Goal: Information Seeking & Learning: Learn about a topic

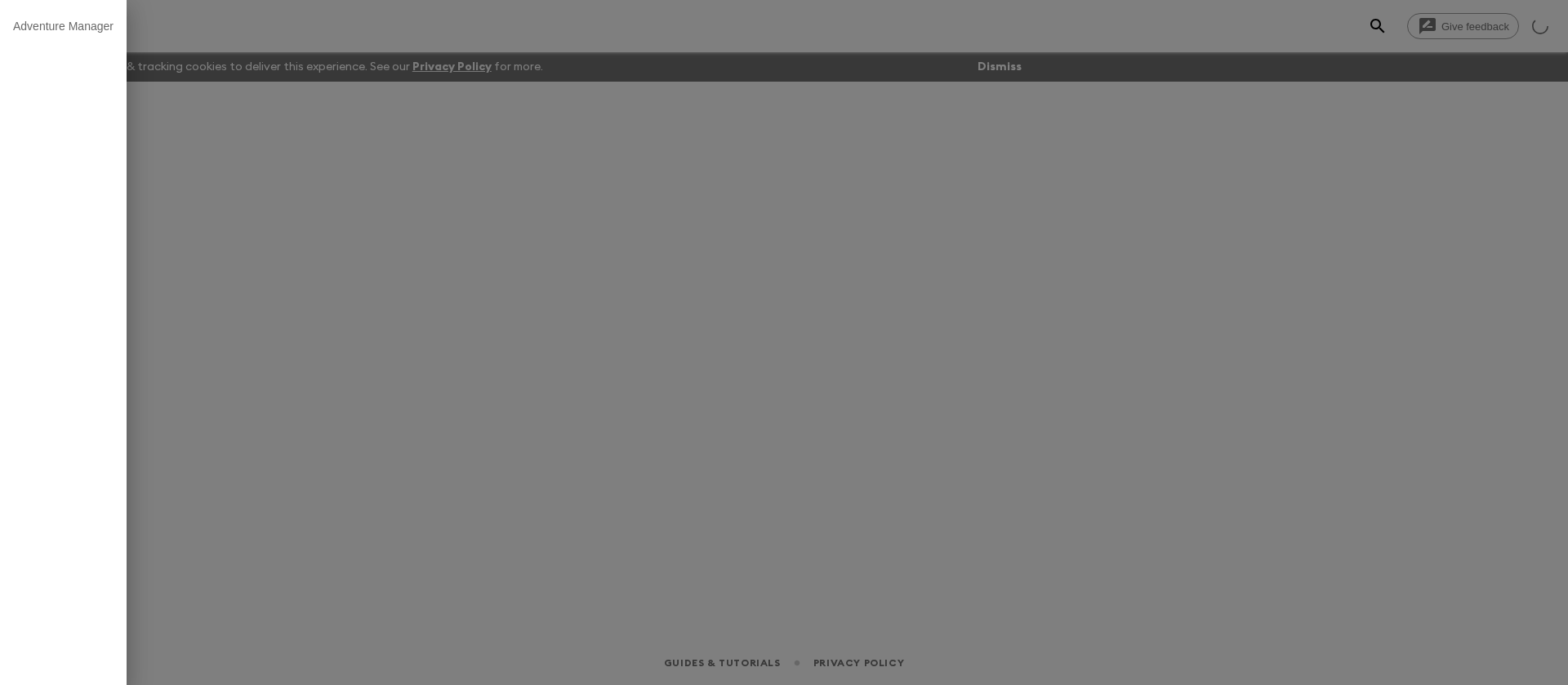
click at [327, 27] on div at bounding box center [784, 342] width 1568 height 685
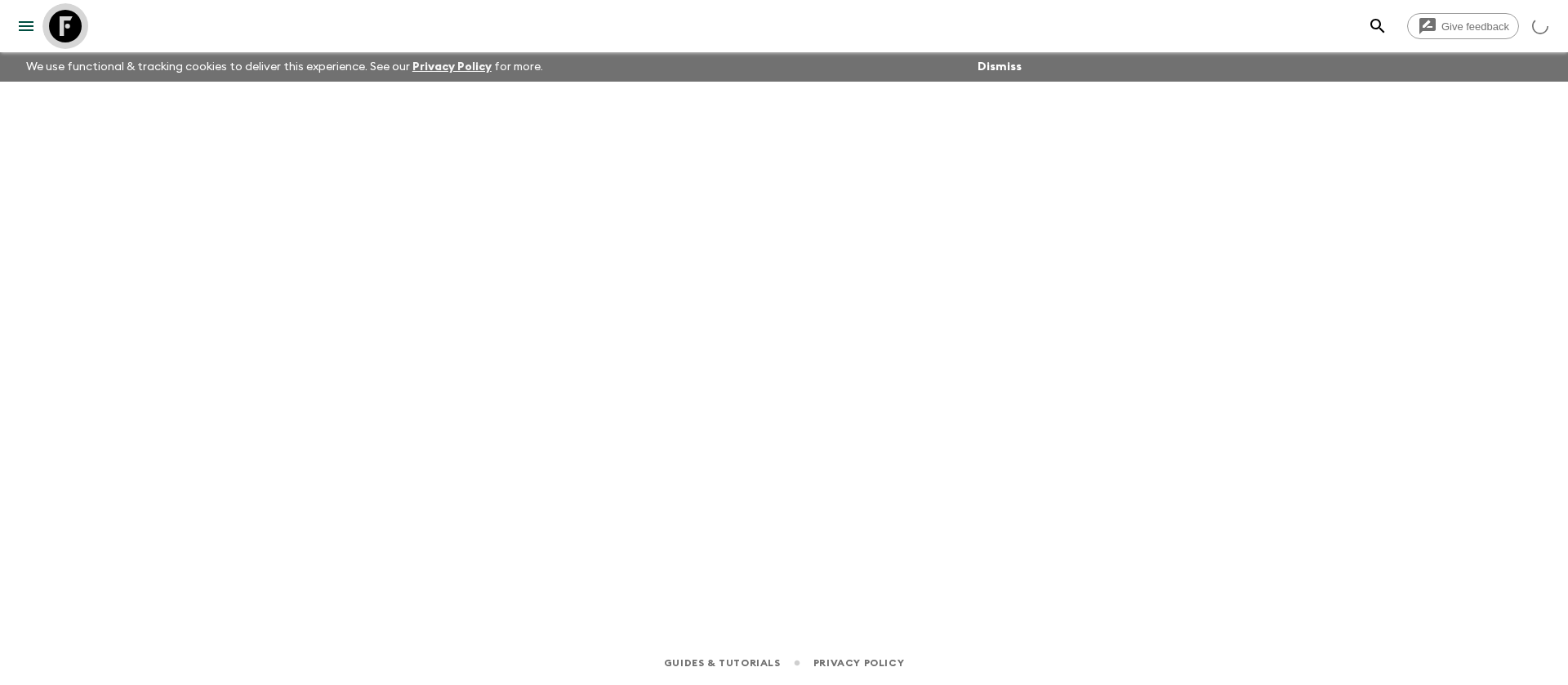
click at [80, 22] on icon at bounding box center [64, 25] width 33 height 33
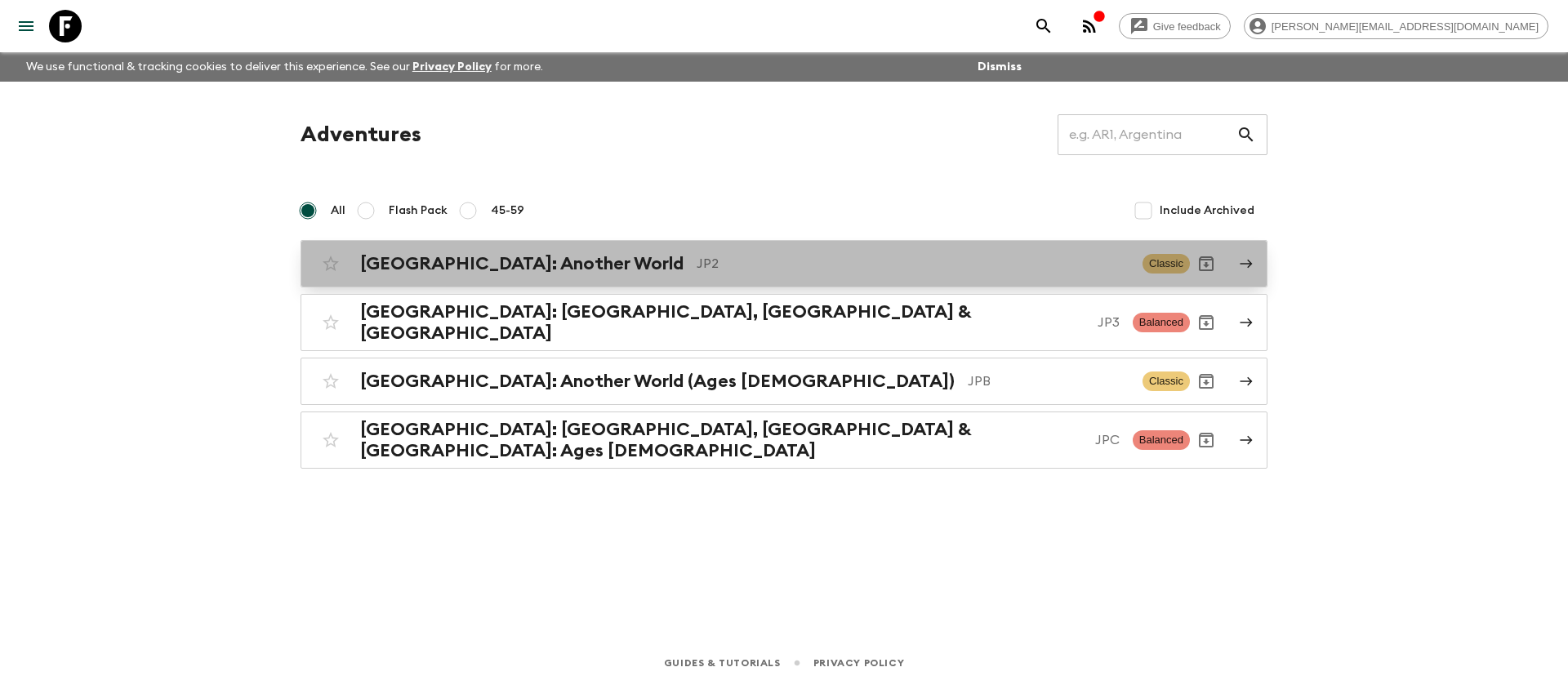
click at [761, 250] on div "[GEOGRAPHIC_DATA]: Another World JP2 Classic" at bounding box center [751, 264] width 876 height 33
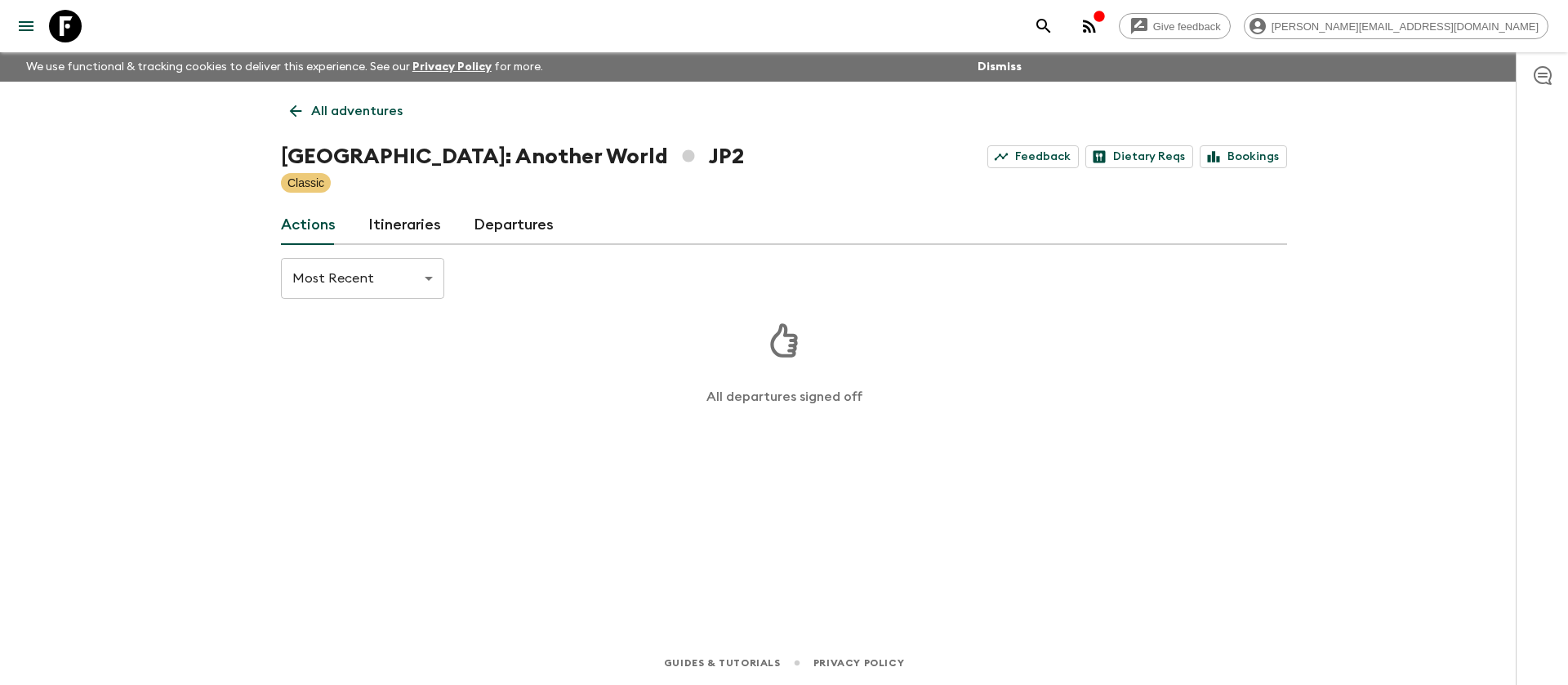
click at [401, 221] on link "Itineraries" at bounding box center [405, 225] width 73 height 39
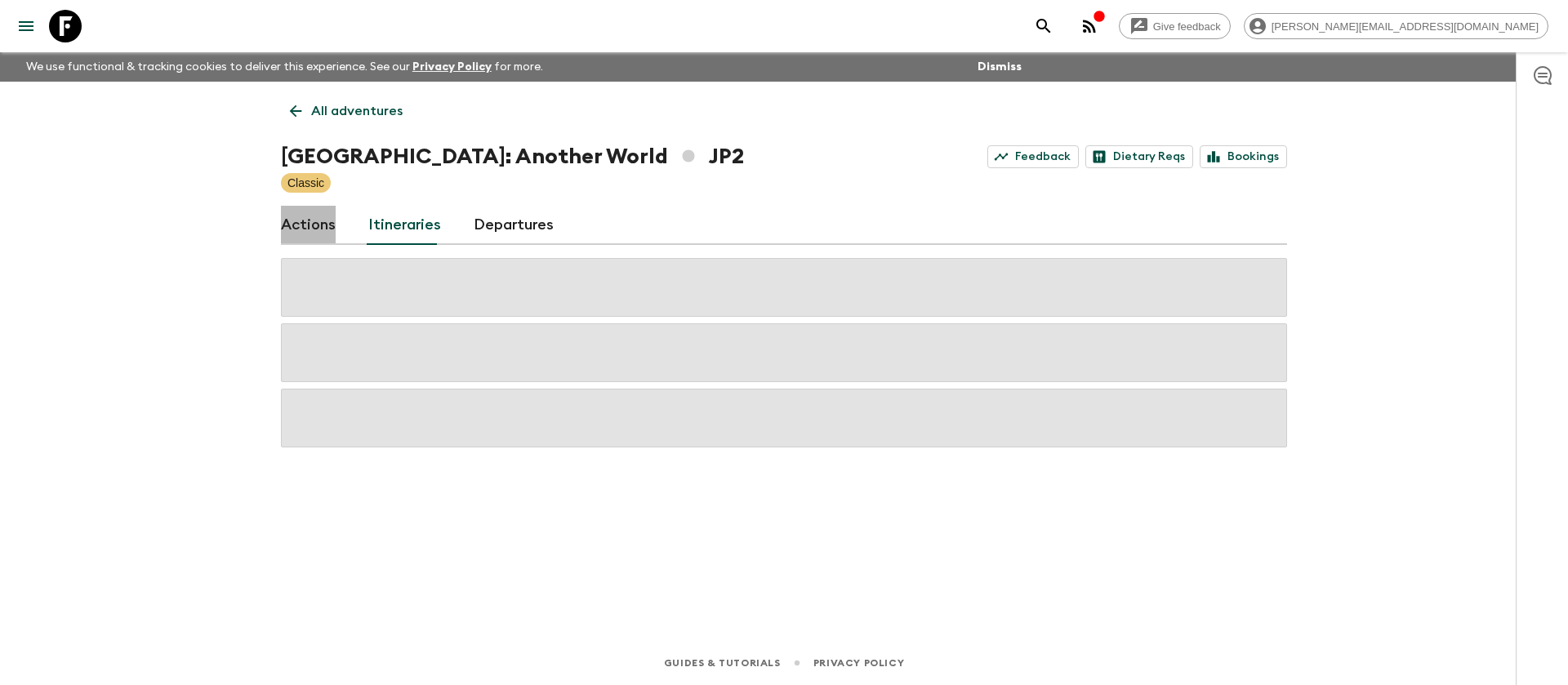
click at [310, 223] on link "Actions" at bounding box center [308, 225] width 55 height 39
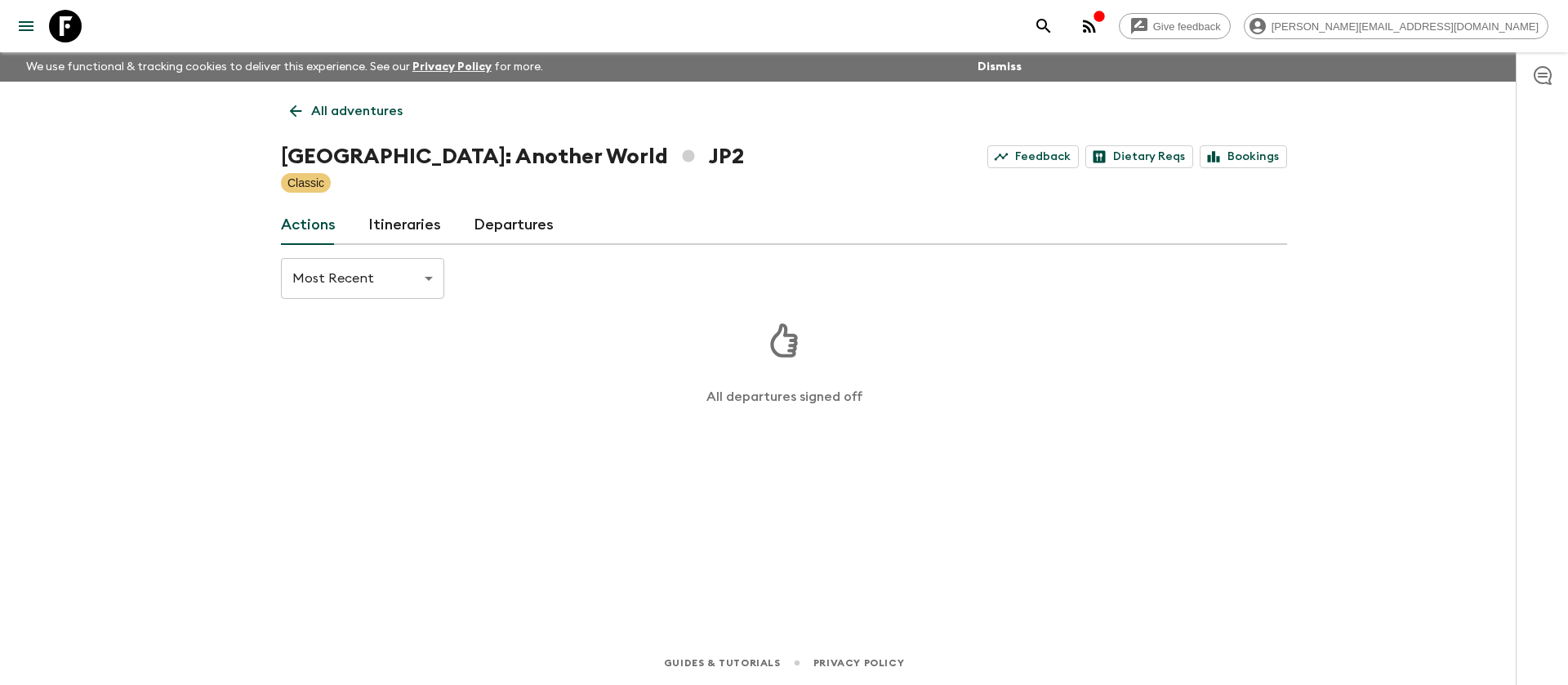
click at [544, 230] on link "Departures" at bounding box center [514, 225] width 80 height 39
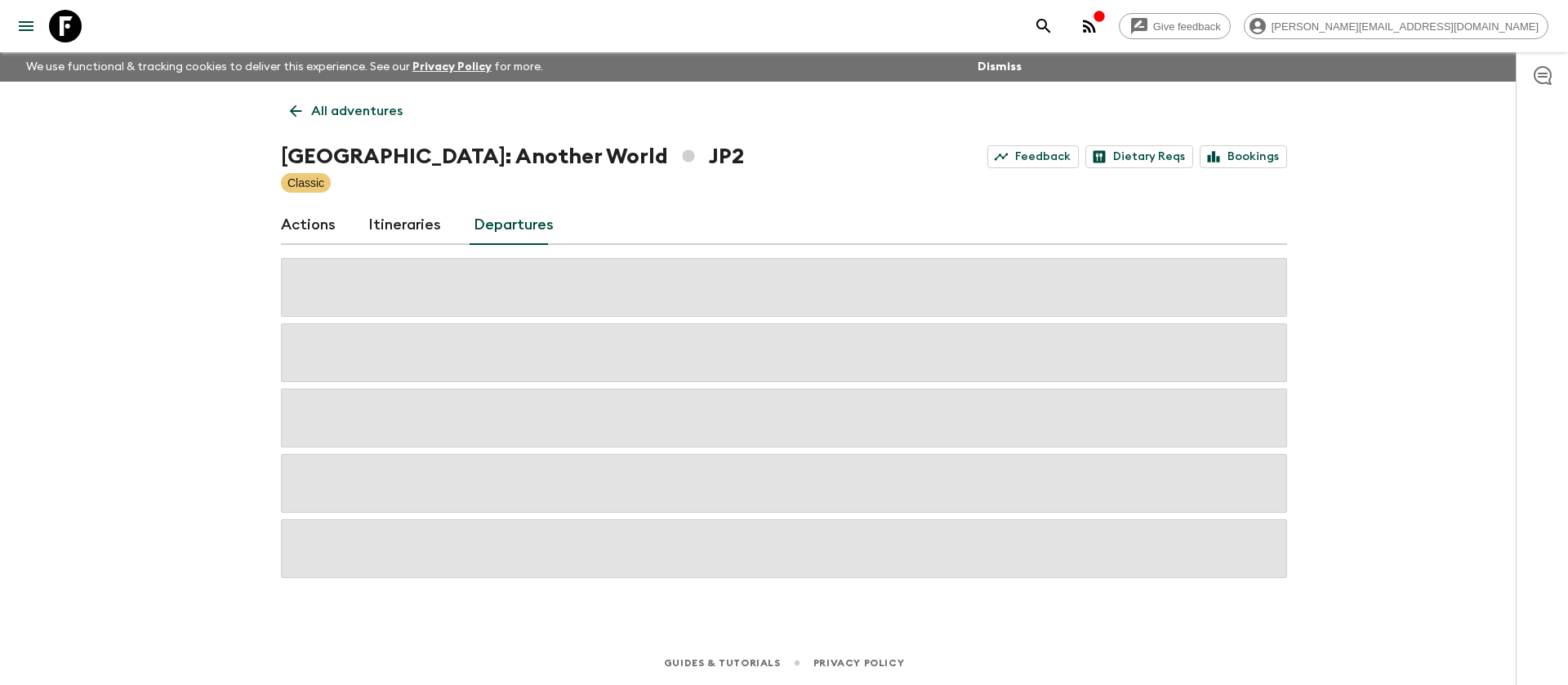
click at [321, 226] on link "Actions" at bounding box center [308, 225] width 55 height 39
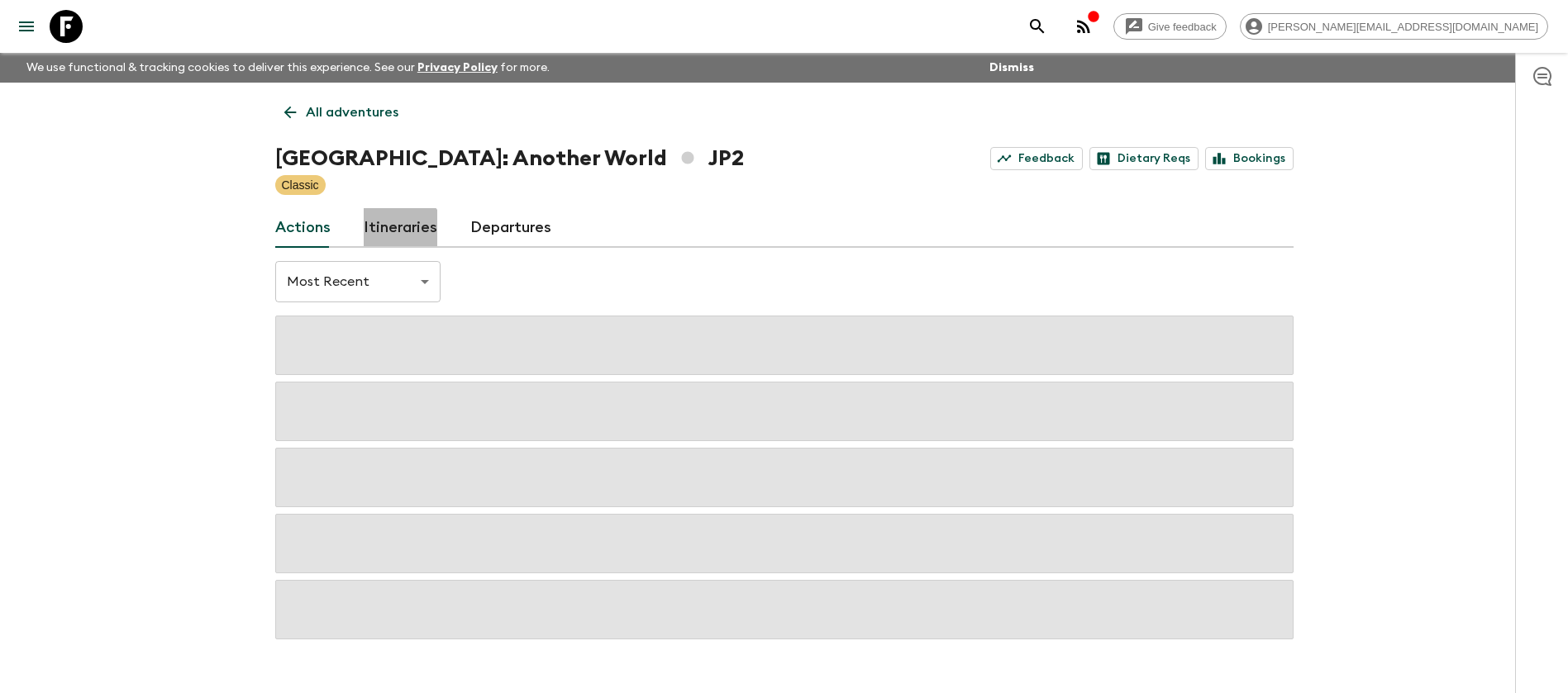
click at [396, 237] on link "Itineraries" at bounding box center [400, 228] width 74 height 40
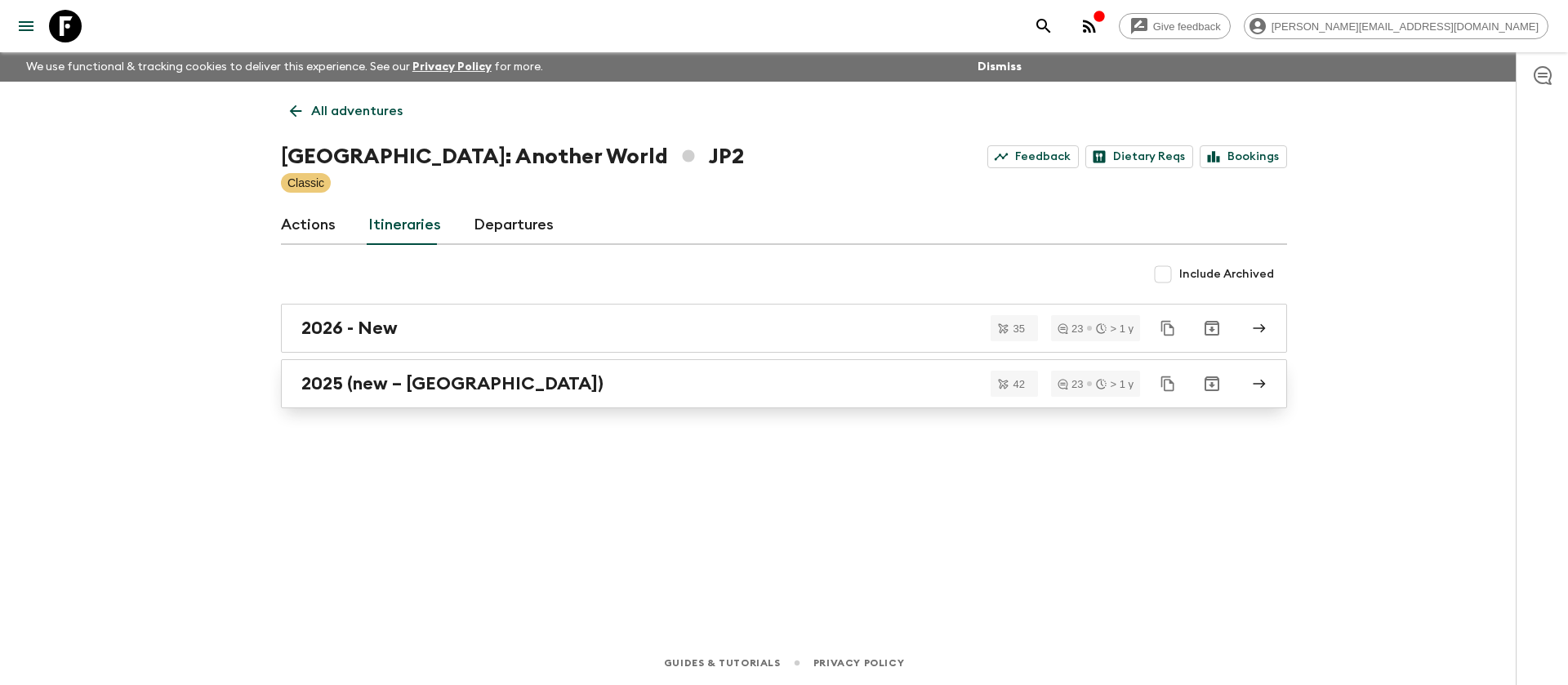
click at [652, 378] on div "2025 (new – [GEOGRAPHIC_DATA])" at bounding box center [768, 383] width 934 height 21
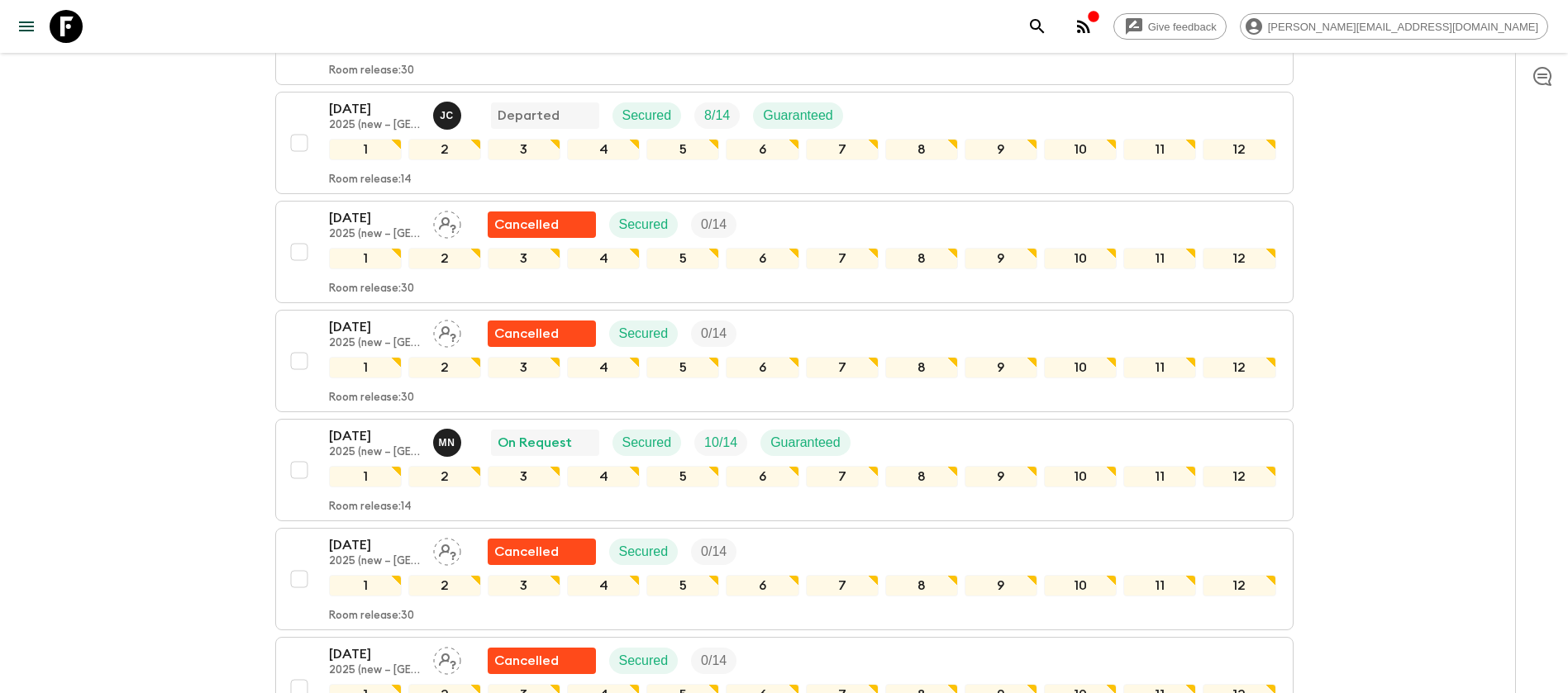
scroll to position [2673, 0]
